Goal: Task Accomplishment & Management: Use online tool/utility

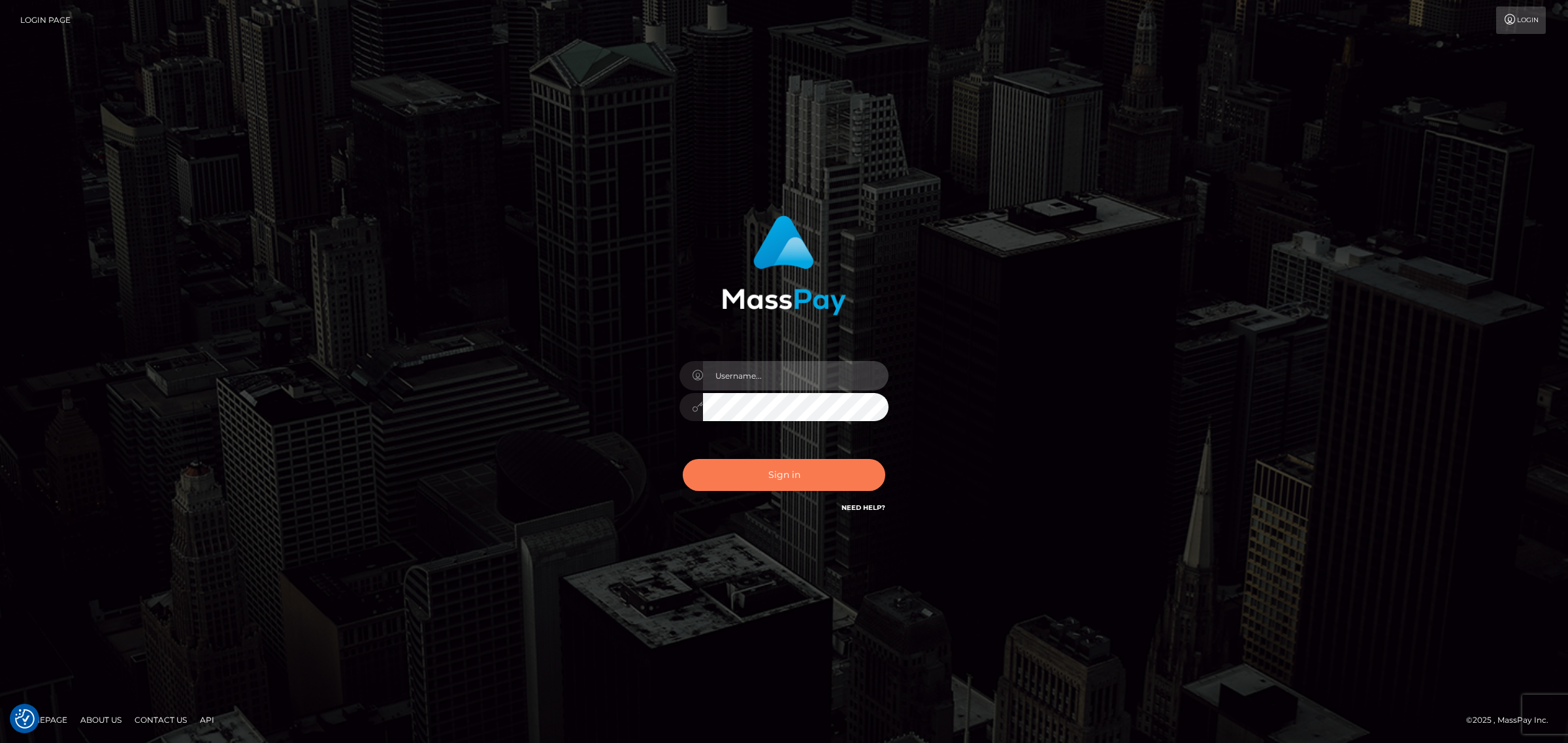
type input "[PERSON_NAME].Xcite"
click at [789, 484] on button "Sign in" at bounding box center [784, 475] width 202 height 32
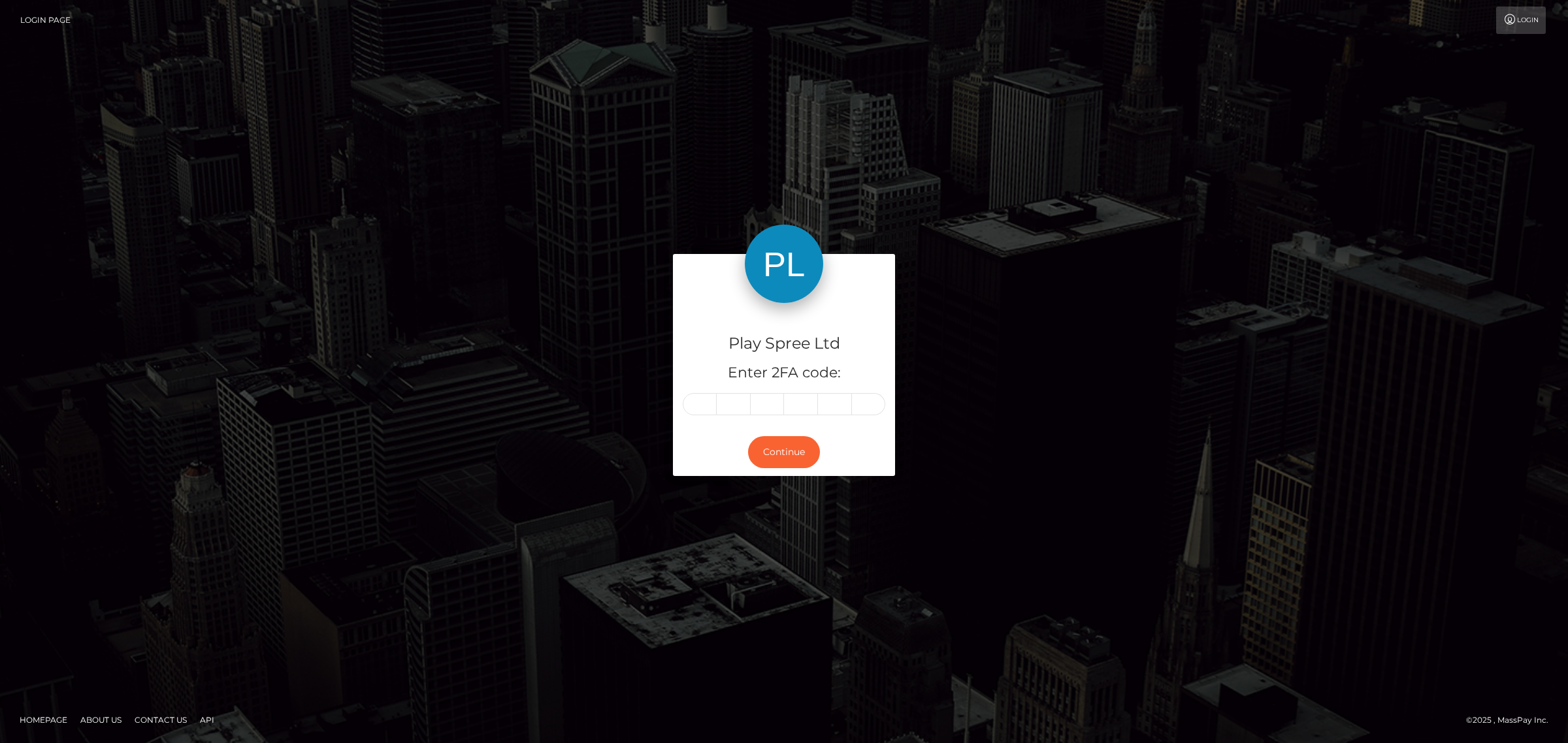
click at [707, 408] on input "text" at bounding box center [700, 404] width 34 height 22
type input "6"
type input "3"
type input "0"
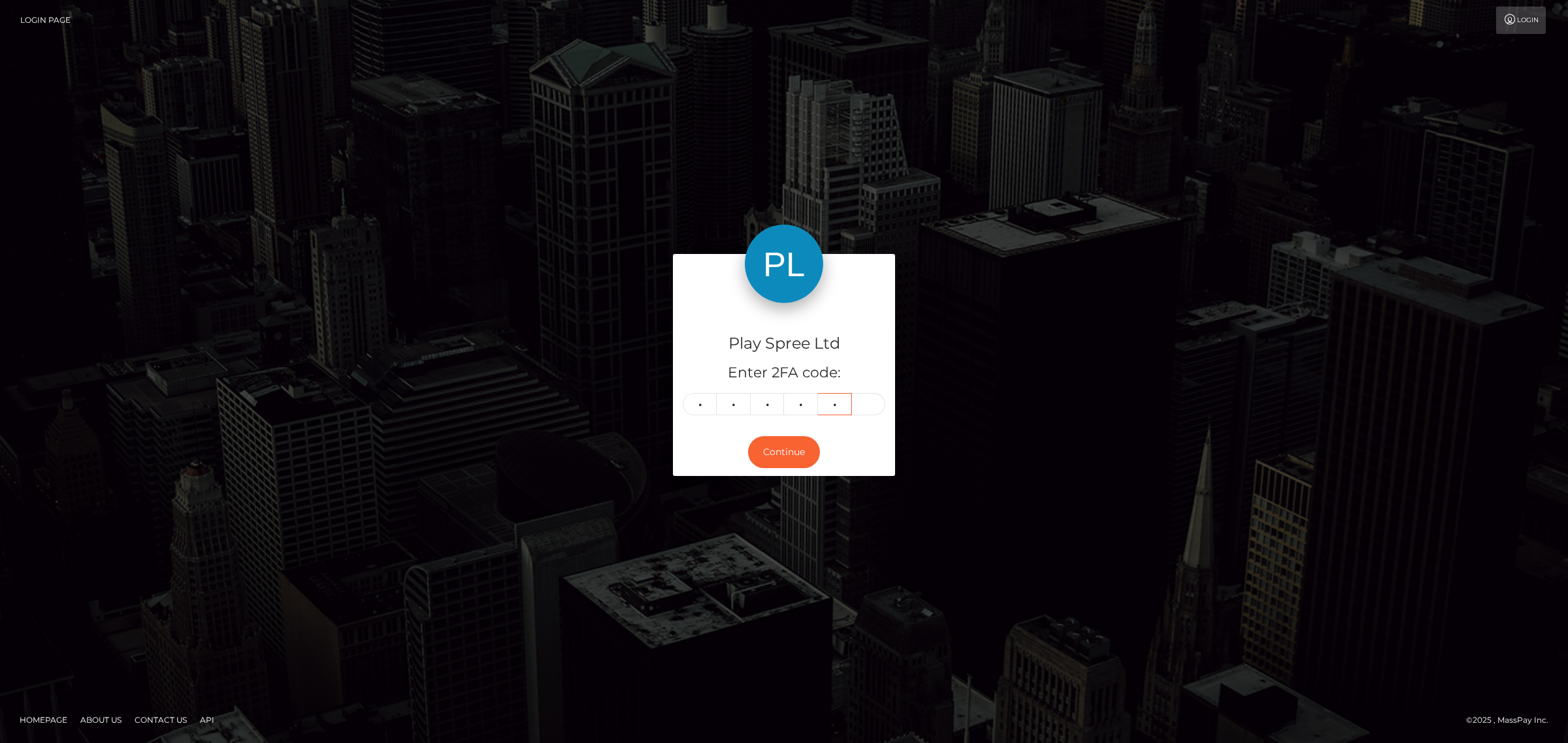
type input "6"
type input "3"
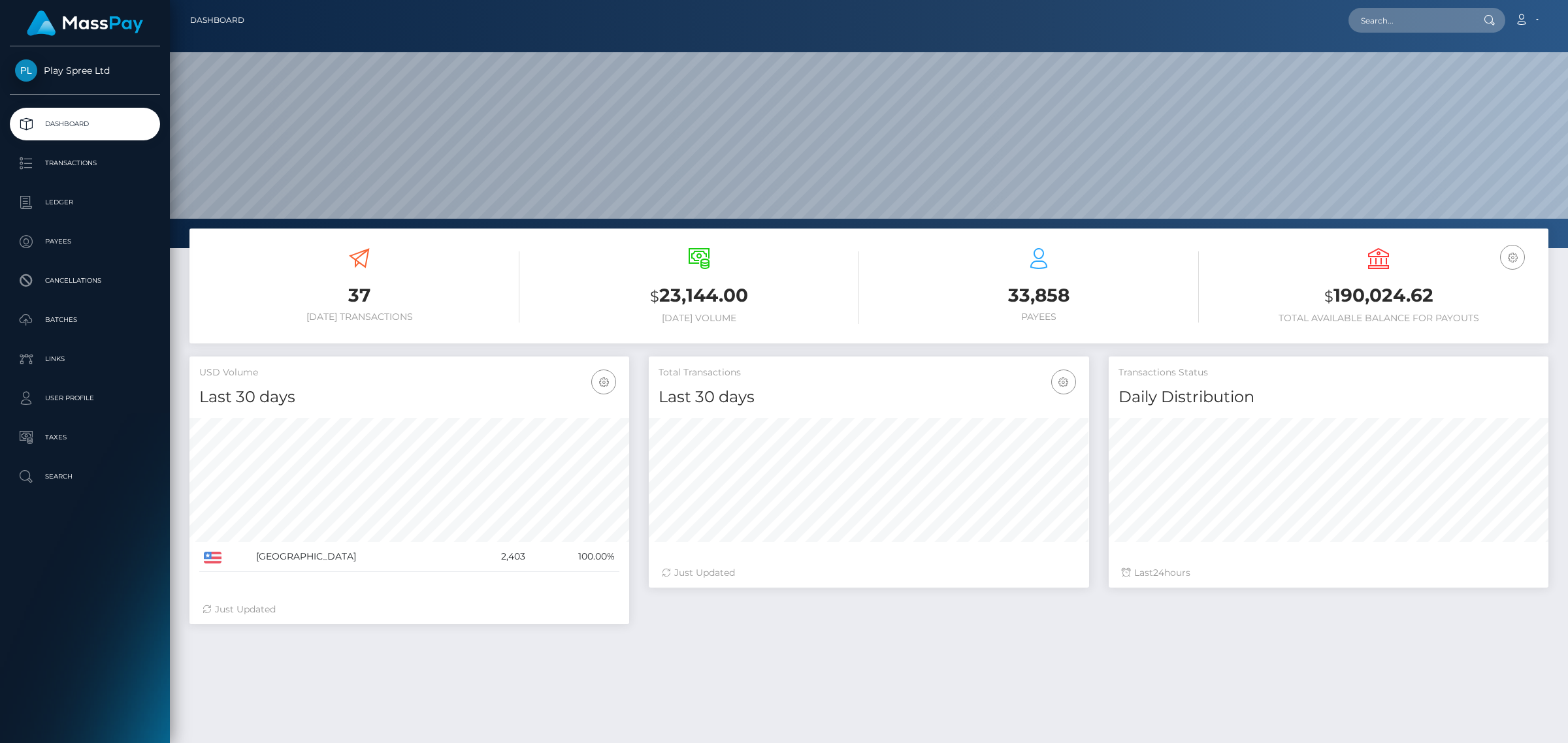
scroll to position [231, 439]
click at [89, 330] on p "Batches" at bounding box center [85, 321] width 140 height 20
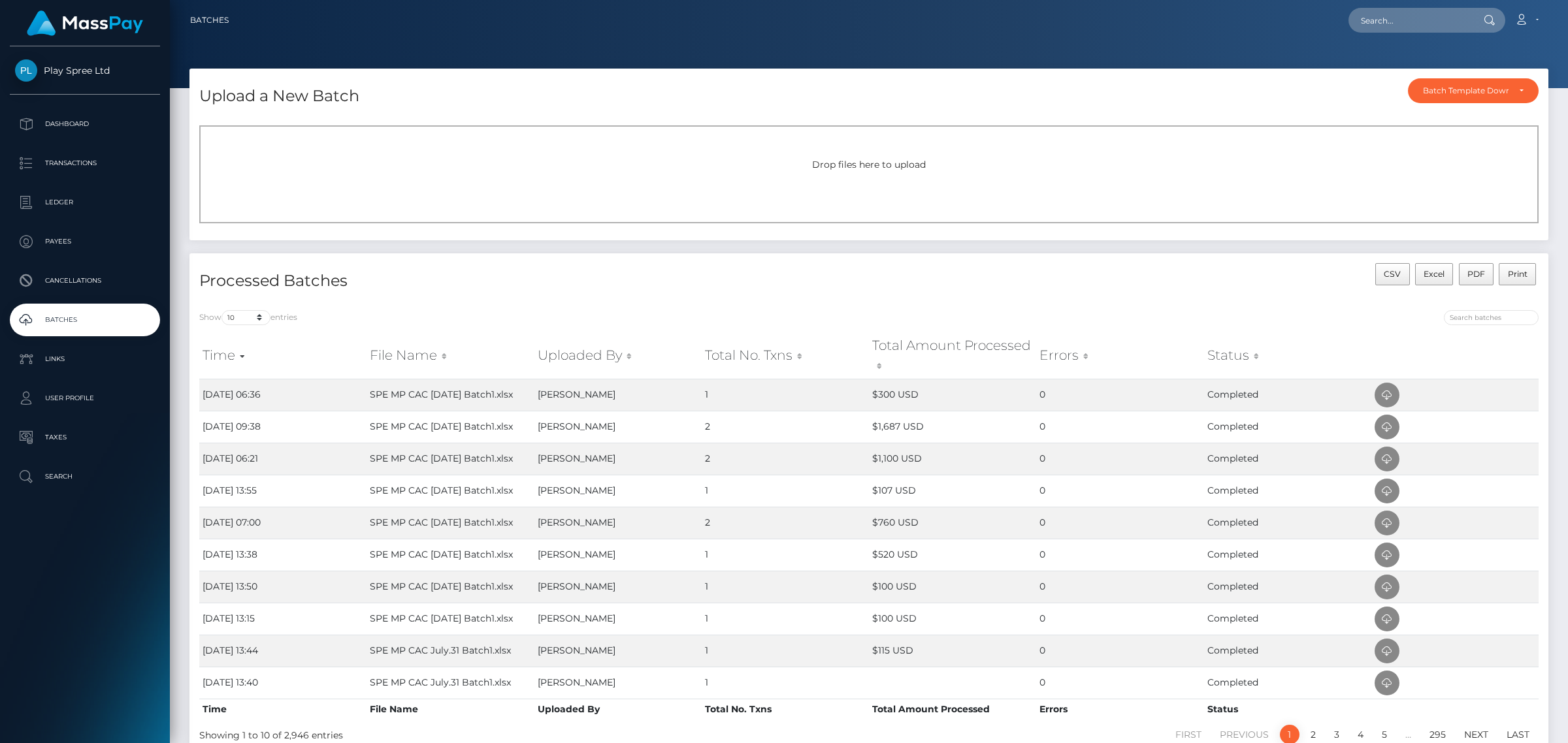
click at [732, 175] on div "Drop files here to upload" at bounding box center [869, 175] width 1339 height 98
